Goal: Check status

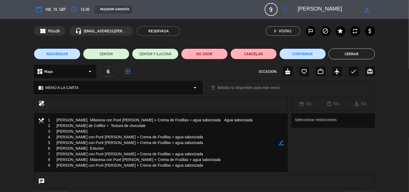
scroll to position [84, 0]
click at [340, 50] on button "Cerrar" at bounding box center [352, 54] width 46 height 11
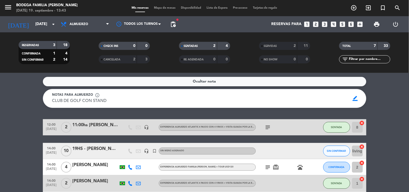
click at [26, 127] on bookings-row "12:00 sep. 19 2 11:00hs Elias somme de interfood - headset_mic Experiencia almu…" at bounding box center [204, 163] width 409 height 88
click at [388, 153] on bookings-row "12:00 sep. 19 2 11:00hs Elias somme de interfood - headset_mic Experiencia almu…" at bounding box center [204, 163] width 409 height 88
click at [18, 131] on bookings-row "12:00 sep. 19 2 11:00hs Elias somme de interfood - headset_mic Experiencia almu…" at bounding box center [204, 163] width 409 height 88
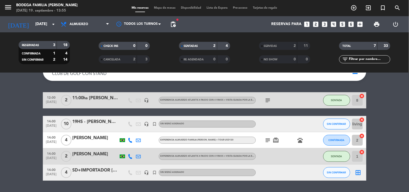
scroll to position [18, 0]
